Goal: Information Seeking & Learning: Learn about a topic

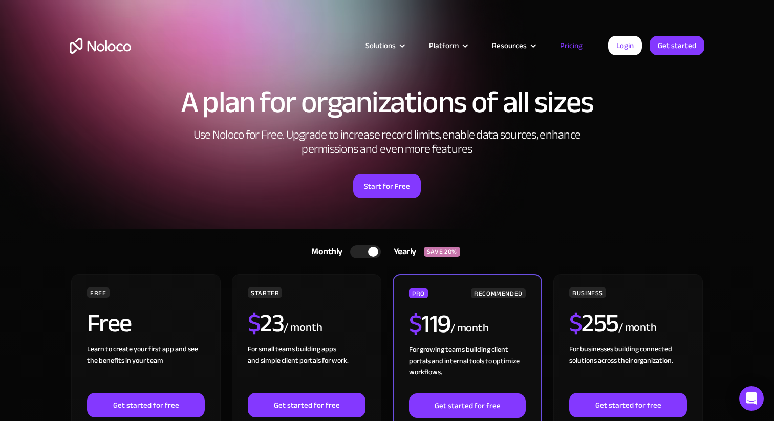
click at [87, 48] on img "home" at bounding box center [100, 46] width 61 height 16
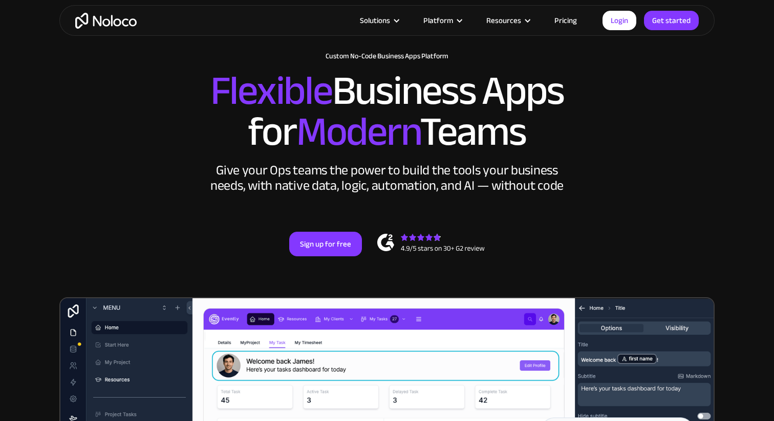
scroll to position [37, 0]
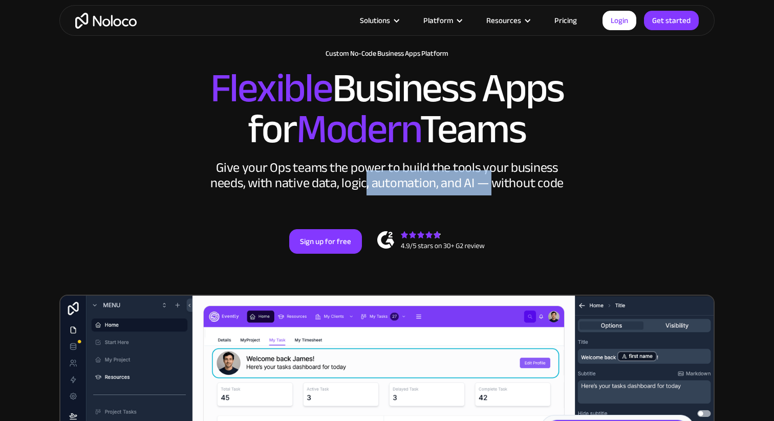
drag, startPoint x: 366, startPoint y: 184, endPoint x: 491, endPoint y: 184, distance: 125.4
click at [492, 184] on div "Give your Ops teams the power to build the tools your business needs, with nati…" at bounding box center [387, 175] width 358 height 31
click at [491, 184] on div "Give your Ops teams the power to build the tools your business needs, with nati…" at bounding box center [387, 175] width 358 height 31
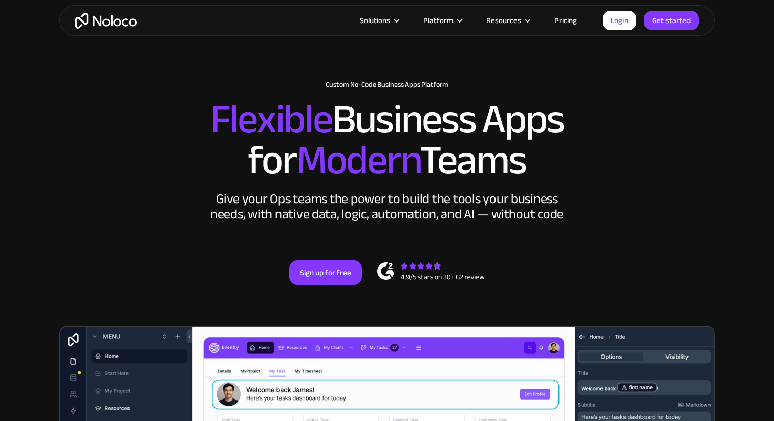
scroll to position [9, 0]
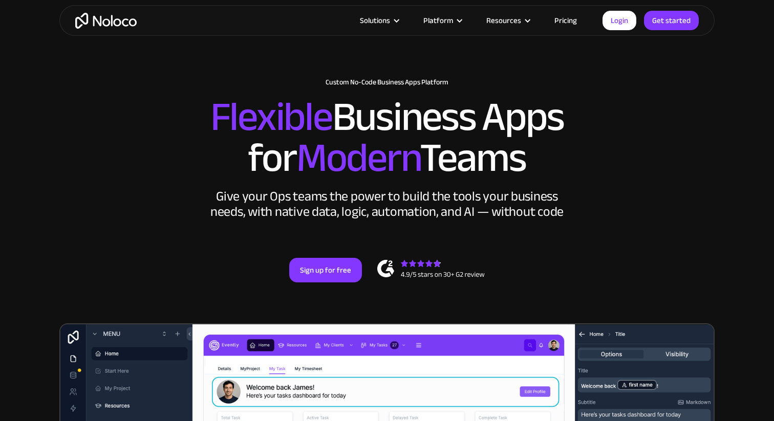
click at [574, 21] on link "Pricing" at bounding box center [565, 20] width 48 height 13
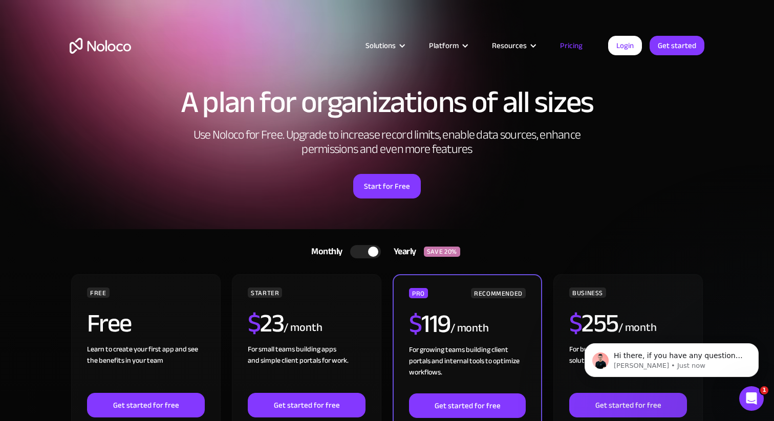
click at [369, 253] on div at bounding box center [373, 252] width 10 height 10
